Goal: Navigation & Orientation: Find specific page/section

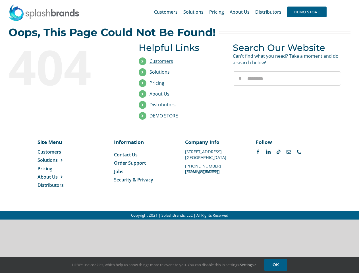
click at [179, 110] on li "Distributors" at bounding box center [182, 105] width 86 height 11
click at [325, 0] on div "Search for: * Customers Solutions Stores New Hire Kits Manufacturing Store Mark…" at bounding box center [180, 12] width 342 height 24
click at [307, 12] on span "DEMO STORE" at bounding box center [307, 12] width 40 height 11
click at [164, 116] on link "DEMO STORE" at bounding box center [164, 116] width 28 height 6
click at [57, 160] on span "Solutions" at bounding box center [48, 160] width 20 height 6
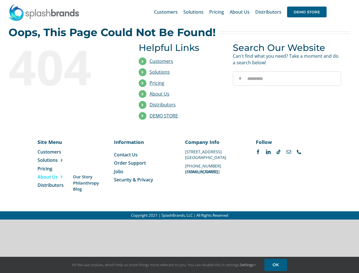
click at [57, 177] on span "About Us" at bounding box center [48, 177] width 20 height 6
click at [248, 265] on link "Settings" at bounding box center [248, 264] width 16 height 5
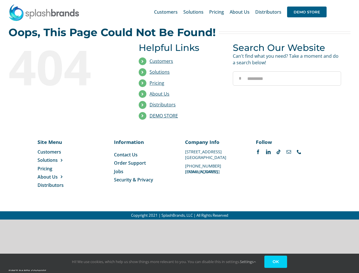
click at [277, 265] on link "OK" at bounding box center [276, 262] width 23 height 12
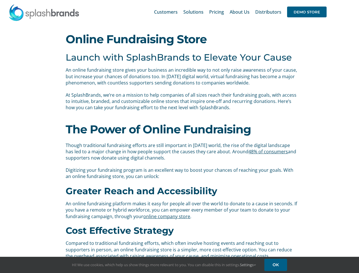
click at [179, 137] on div "The Power of Online Fundraising Though traditional fundraising efforts are stil…" at bounding box center [179, 151] width 237 height 69
click at [325, 0] on div "Search for: * Customers Solutions Stores New Hire Kits Manufacturing Store Mark…" at bounding box center [180, 12] width 342 height 24
click at [307, 12] on span "DEMO STORE" at bounding box center [307, 12] width 40 height 11
click at [248, 265] on link "Settings" at bounding box center [248, 264] width 16 height 5
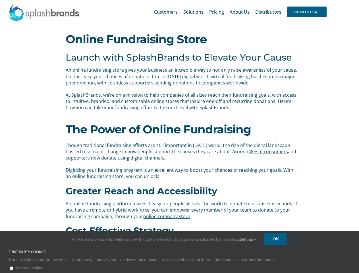
click at [277, 265] on div "First Party Cookies Tracks activity on our site, so we can continuously improve…" at bounding box center [179, 260] width 351 height 22
